Goal: Check status: Check status

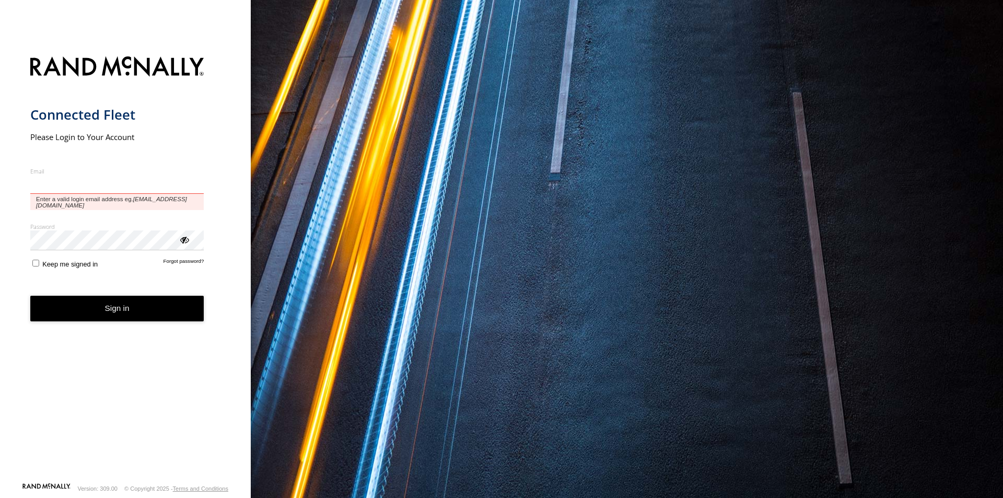
type input "**********"
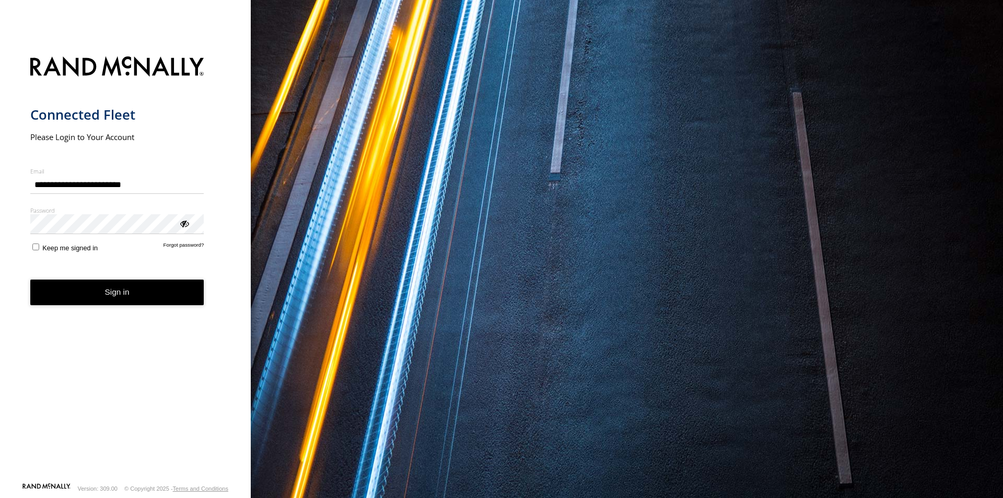
click at [131, 299] on button "Sign in" at bounding box center [117, 293] width 174 height 26
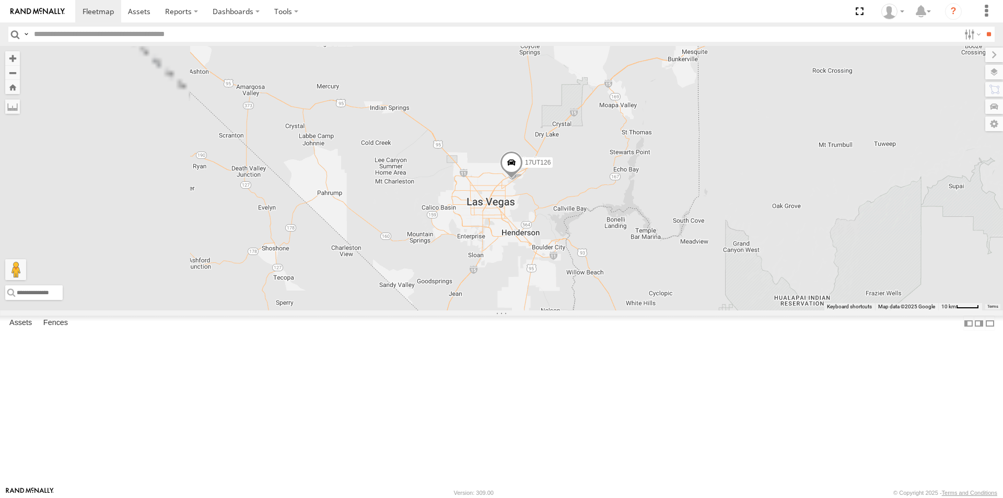
drag, startPoint x: 576, startPoint y: 323, endPoint x: 806, endPoint y: 169, distance: 276.8
click at [806, 169] on div "17UT112 17UT123 17UT126 5459 20SP94 17UT129 17UT115 20SP103 20SP107" at bounding box center [501, 178] width 1003 height 264
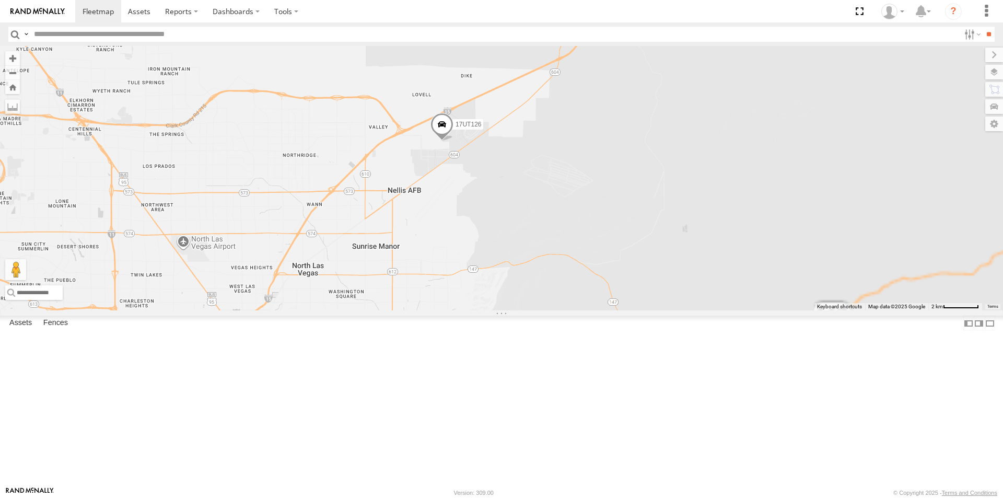
drag, startPoint x: 840, startPoint y: 252, endPoint x: 663, endPoint y: 275, distance: 178.1
click at [663, 275] on div "17UT112 17UT123 17UT126 5459 20SP94 17UT129 17UT115 20SP103 20SP107" at bounding box center [501, 178] width 1003 height 264
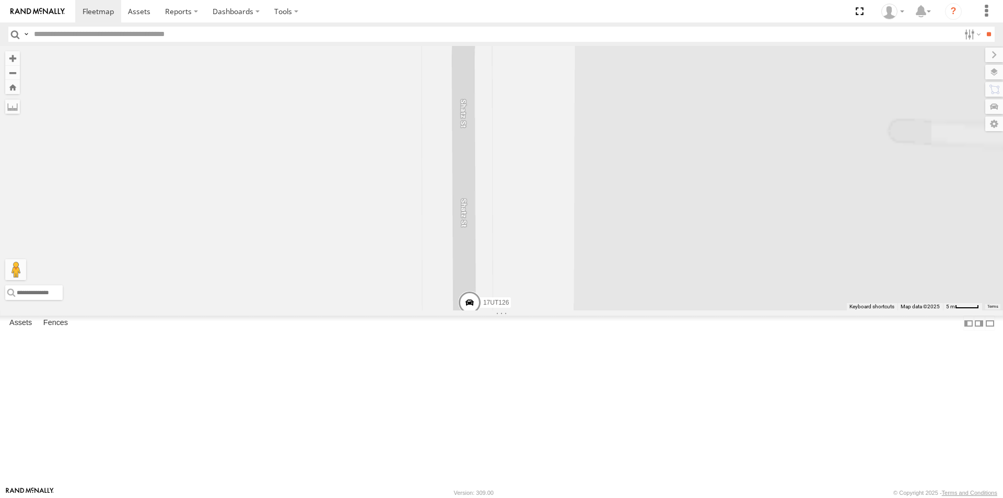
click at [674, 246] on div "17UT112 17UT123 17UT126 5459 20SP94 17UT129 17UT115 20SP103 20SP107" at bounding box center [501, 178] width 1003 height 264
click at [994, 75] on label at bounding box center [994, 72] width 18 height 15
